Goal: Information Seeking & Learning: Find specific fact

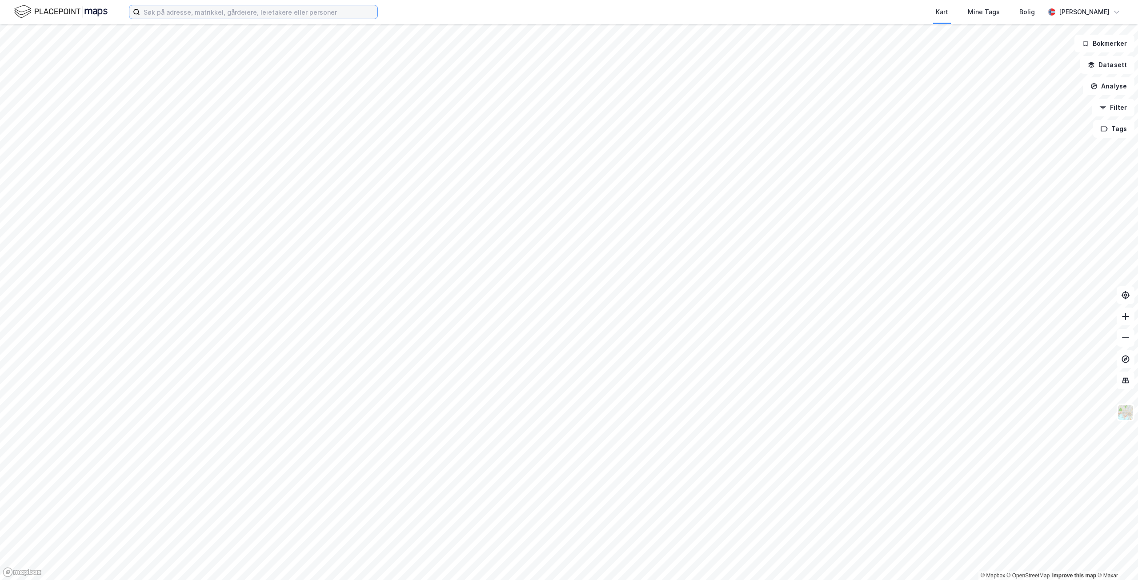
click at [190, 9] on input at bounding box center [258, 11] width 237 height 13
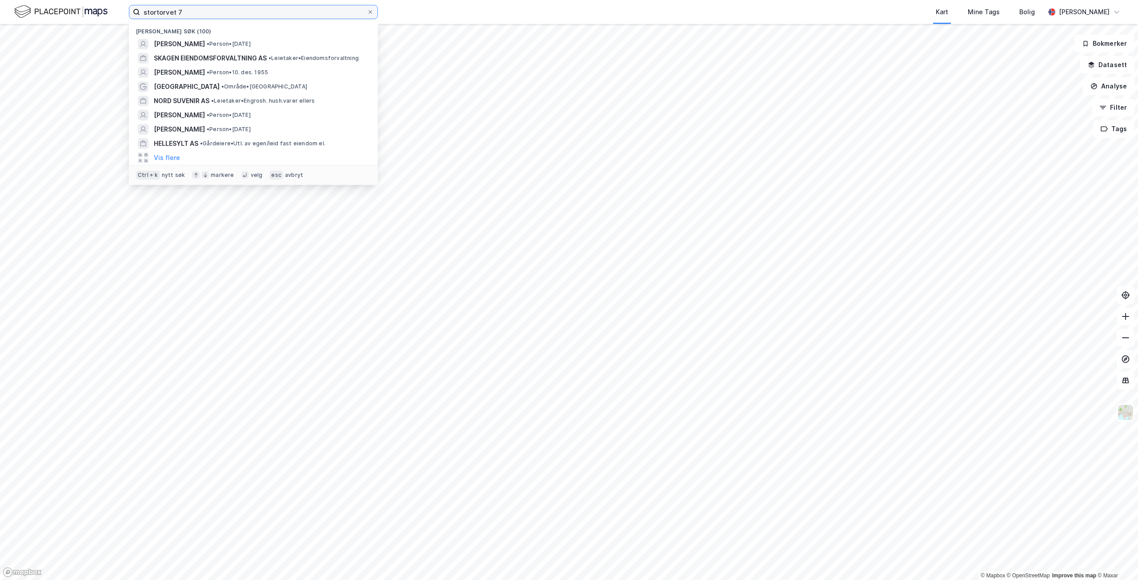
type input "stortorvet 7"
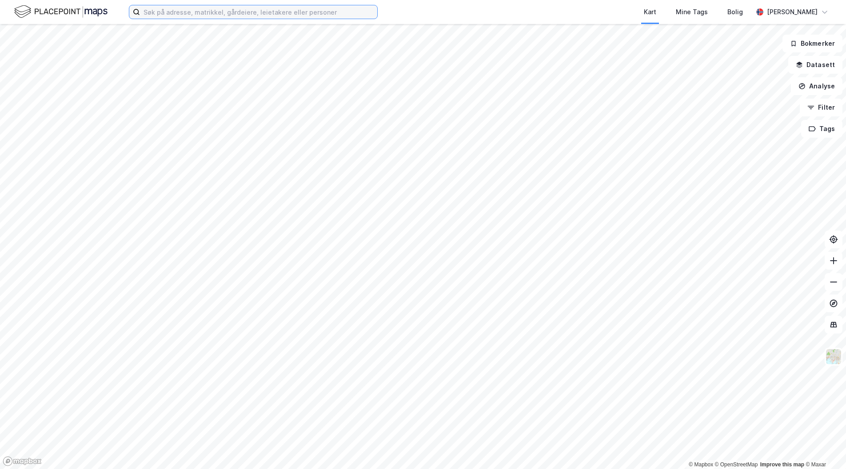
click at [156, 5] on input at bounding box center [258, 11] width 237 height 13
click at [172, 12] on input at bounding box center [258, 11] width 237 height 13
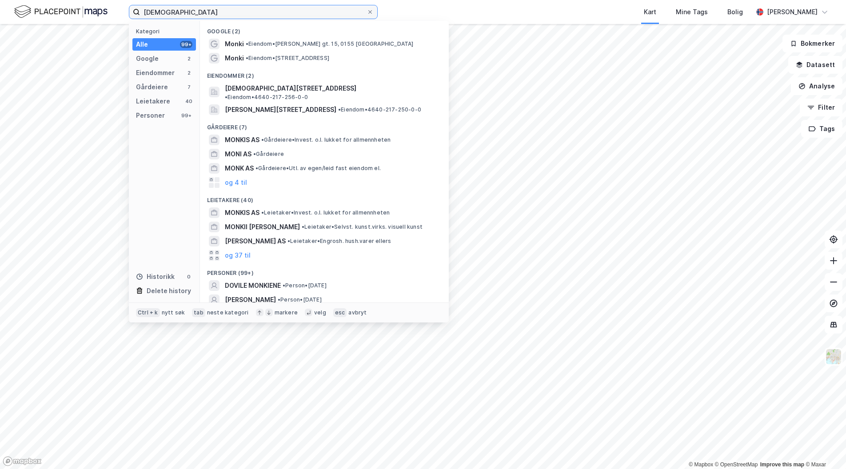
click at [192, 15] on input "[DEMOGRAPHIC_DATA]" at bounding box center [253, 11] width 227 height 13
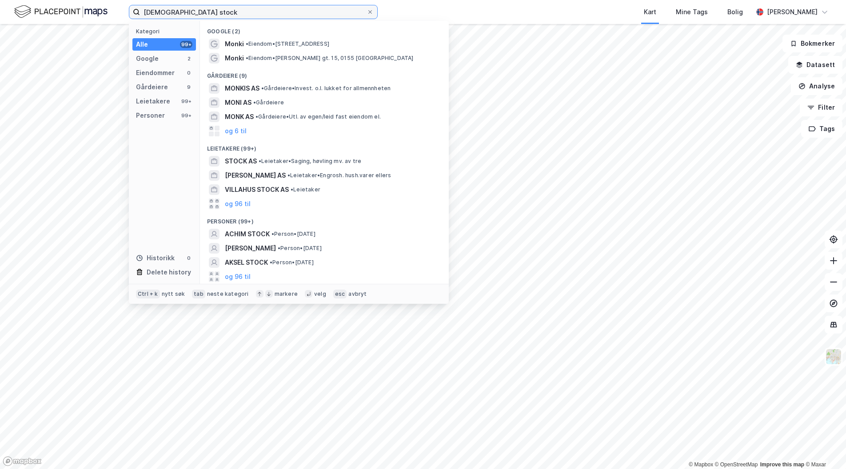
click at [180, 13] on input "[DEMOGRAPHIC_DATA] stock" at bounding box center [253, 11] width 227 height 13
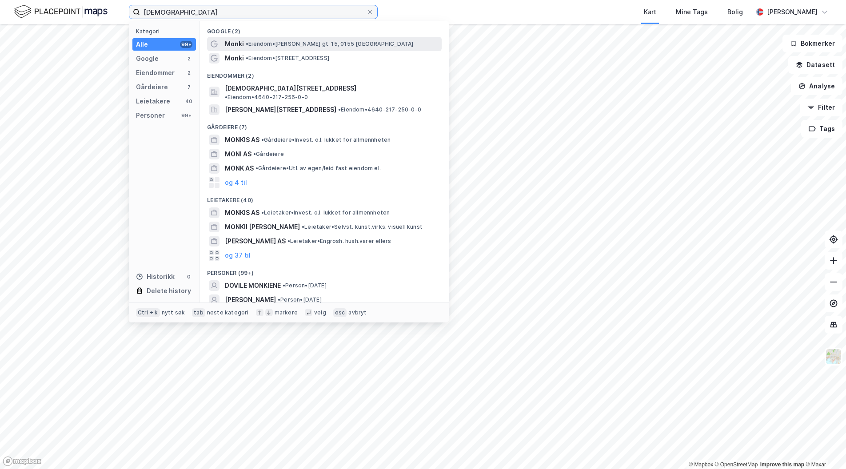
type input "[DEMOGRAPHIC_DATA]"
click at [264, 44] on span "• Eiendom • [PERSON_NAME] gt. 15, 0155 [GEOGRAPHIC_DATA]" at bounding box center [330, 43] width 168 height 7
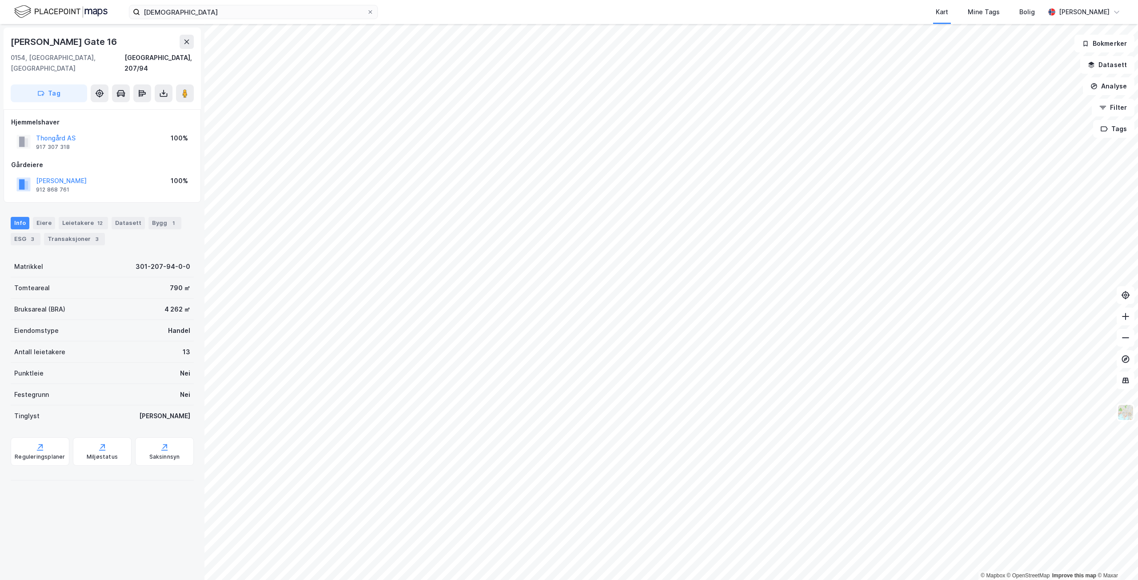
click at [69, 217] on div "Leietakere 12" at bounding box center [83, 223] width 49 height 12
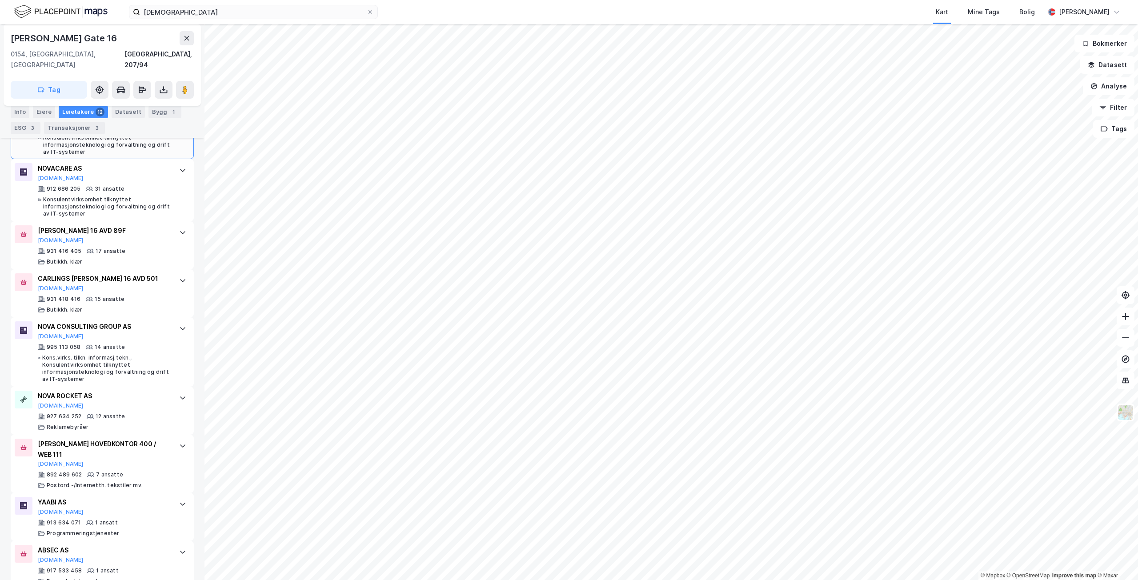
scroll to position [502, 0]
